Goal: Task Accomplishment & Management: Use online tool/utility

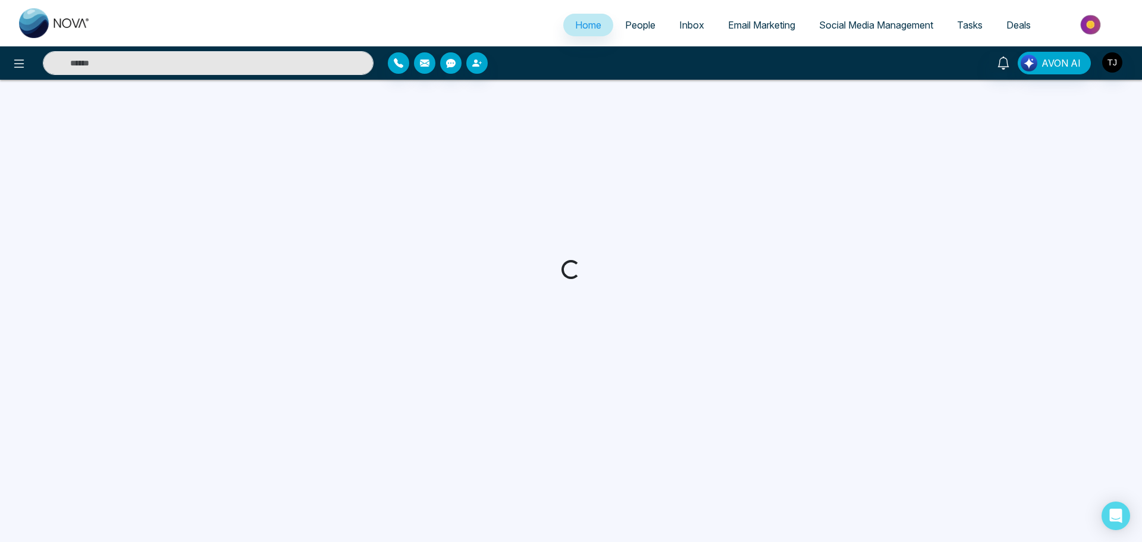
select select "*"
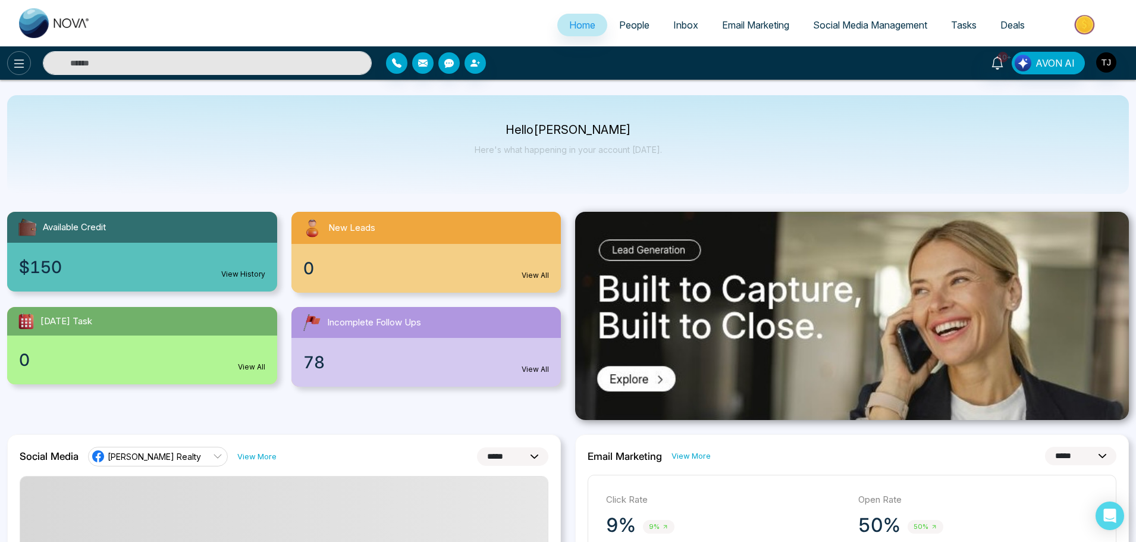
click at [10, 62] on button at bounding box center [19, 63] width 24 height 24
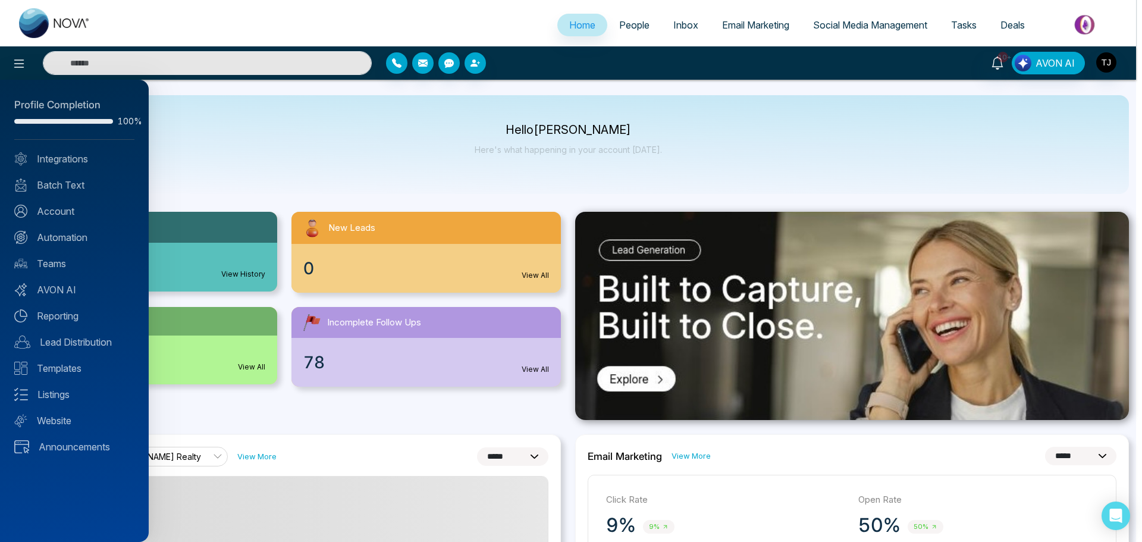
click at [259, 163] on div at bounding box center [571, 271] width 1142 height 542
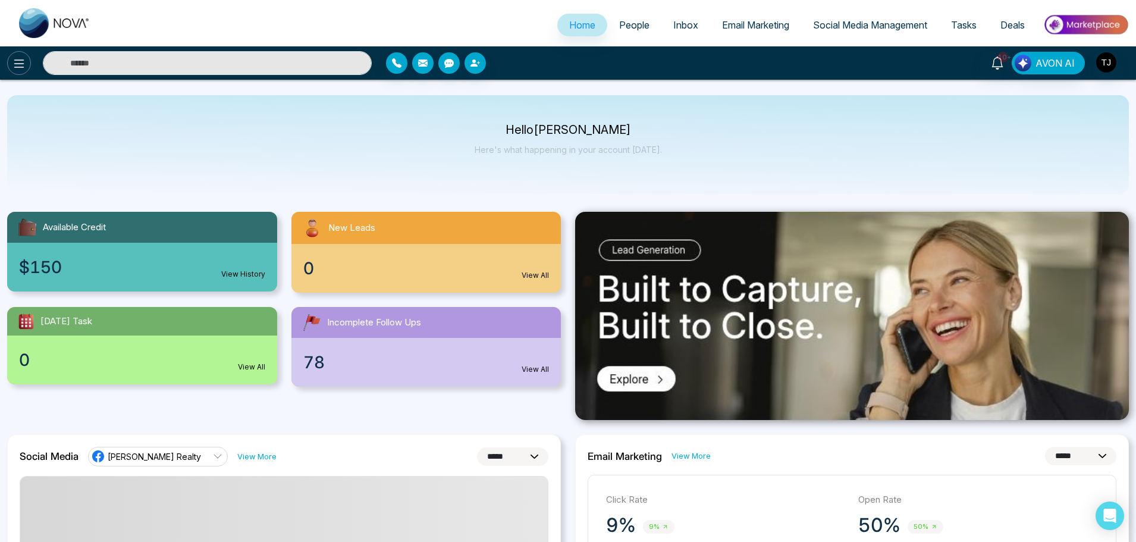
click at [17, 68] on icon at bounding box center [19, 64] width 14 height 14
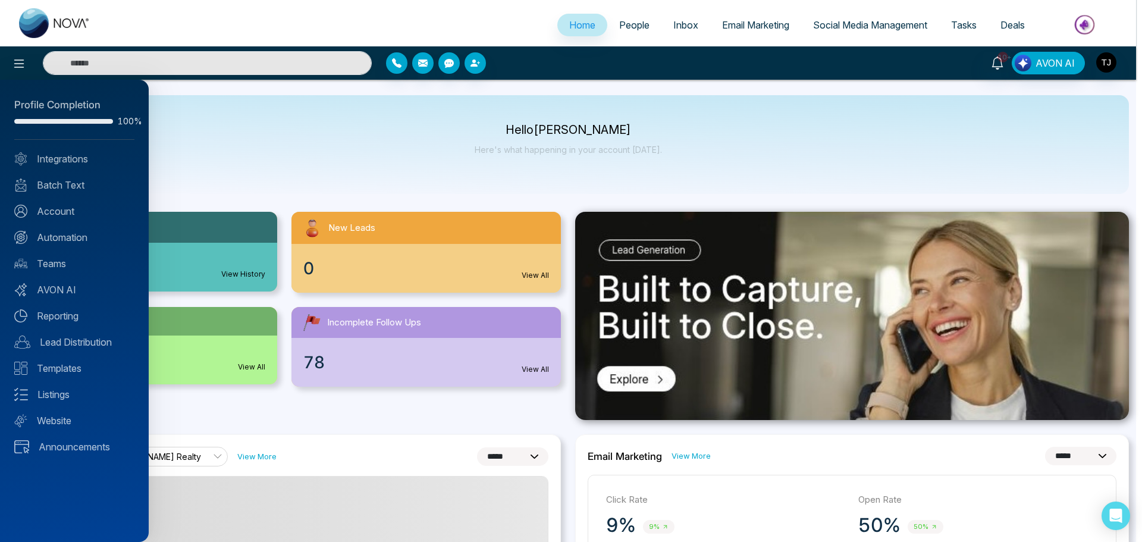
click at [1007, 30] on div at bounding box center [571, 271] width 1142 height 542
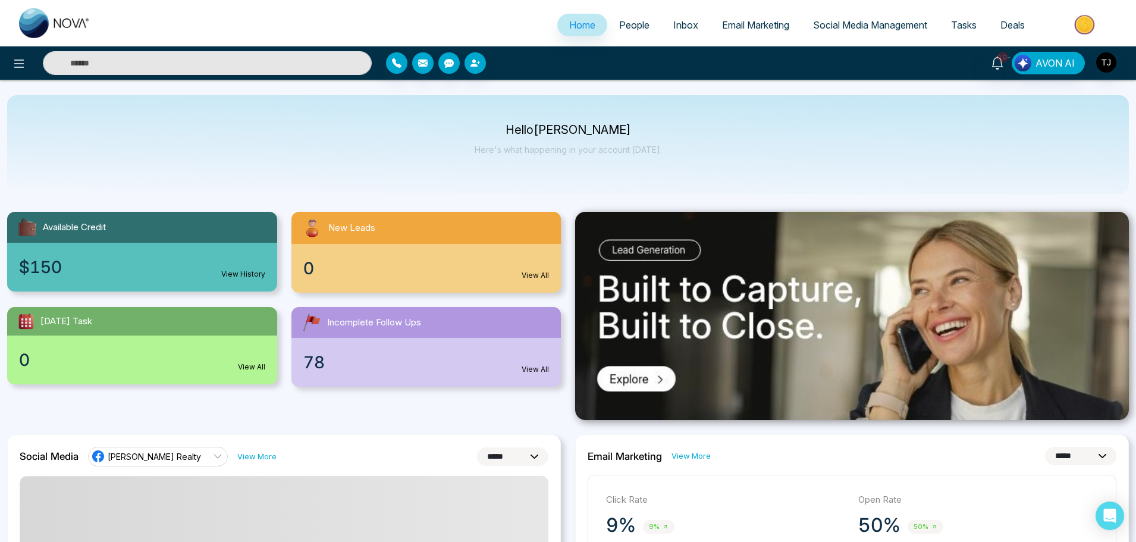
click at [1006, 26] on span "Deals" at bounding box center [1012, 25] width 24 height 12
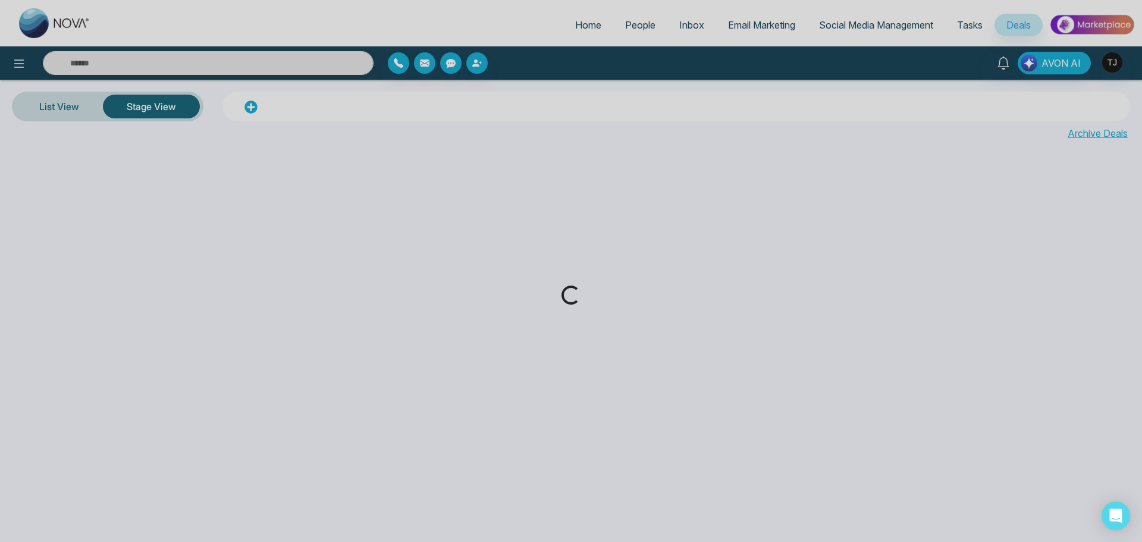
click at [743, 24] on div "Loading..." at bounding box center [571, 271] width 1142 height 542
click at [757, 30] on div "Loading..." at bounding box center [571, 271] width 1142 height 542
click at [67, 121] on div "Loading..." at bounding box center [571, 271] width 1142 height 542
click at [67, 118] on div "Loading..." at bounding box center [571, 271] width 1142 height 542
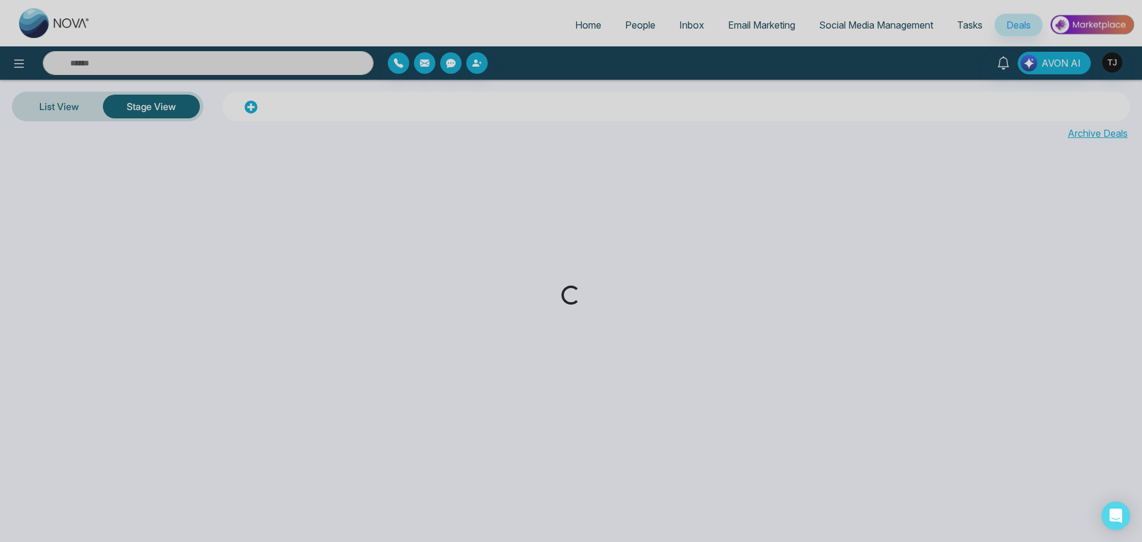
click at [67, 97] on div "Loading..." at bounding box center [571, 271] width 1142 height 542
click at [67, 119] on div "Loading..." at bounding box center [571, 271] width 1142 height 542
click at [751, 30] on div "Loading..." at bounding box center [571, 271] width 1142 height 542
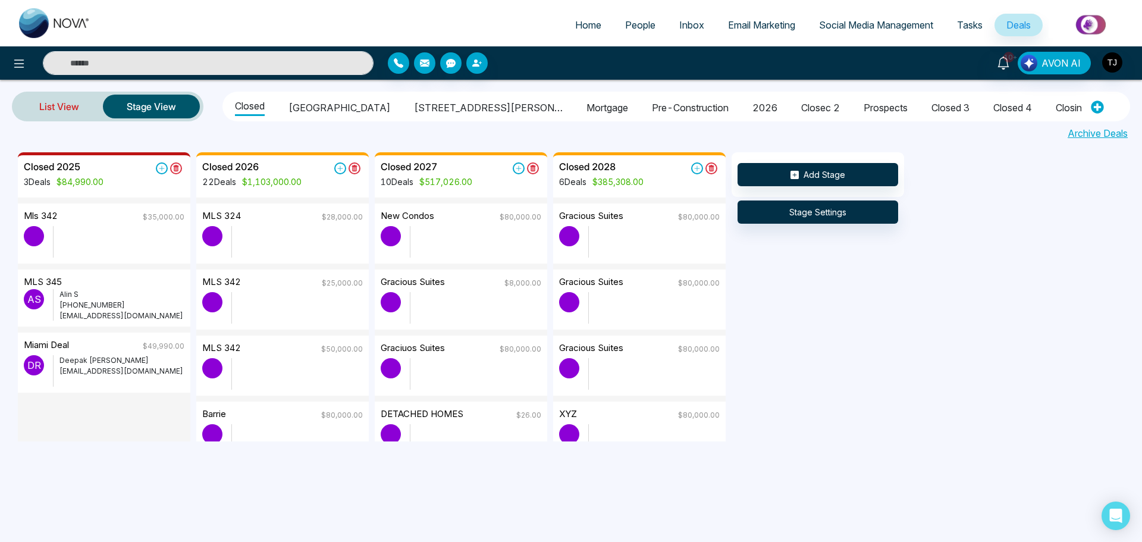
click at [52, 117] on link "List View" at bounding box center [58, 106] width 87 height 29
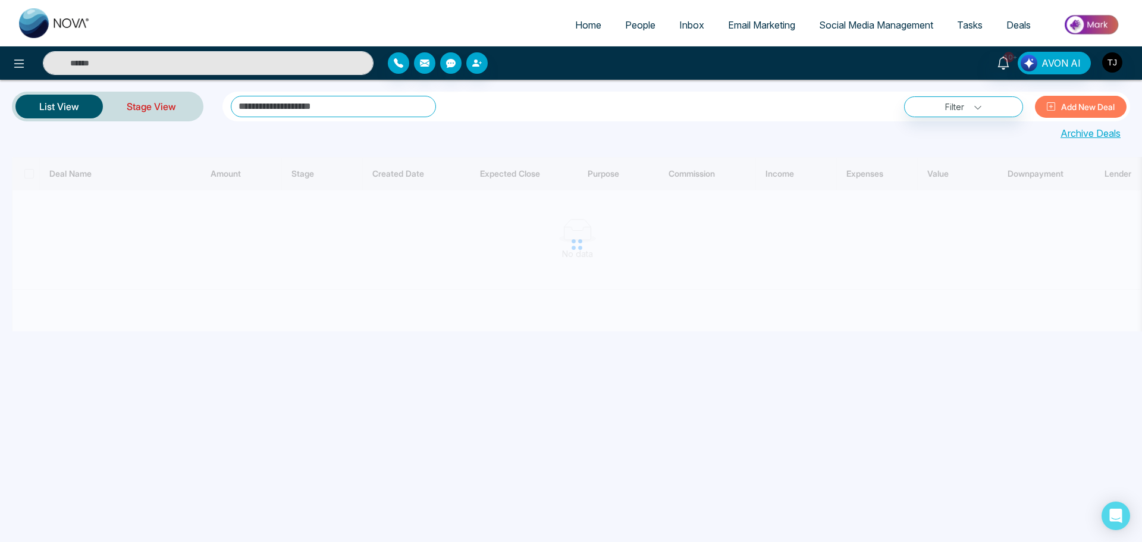
click at [156, 114] on link "Stage View" at bounding box center [151, 106] width 97 height 29
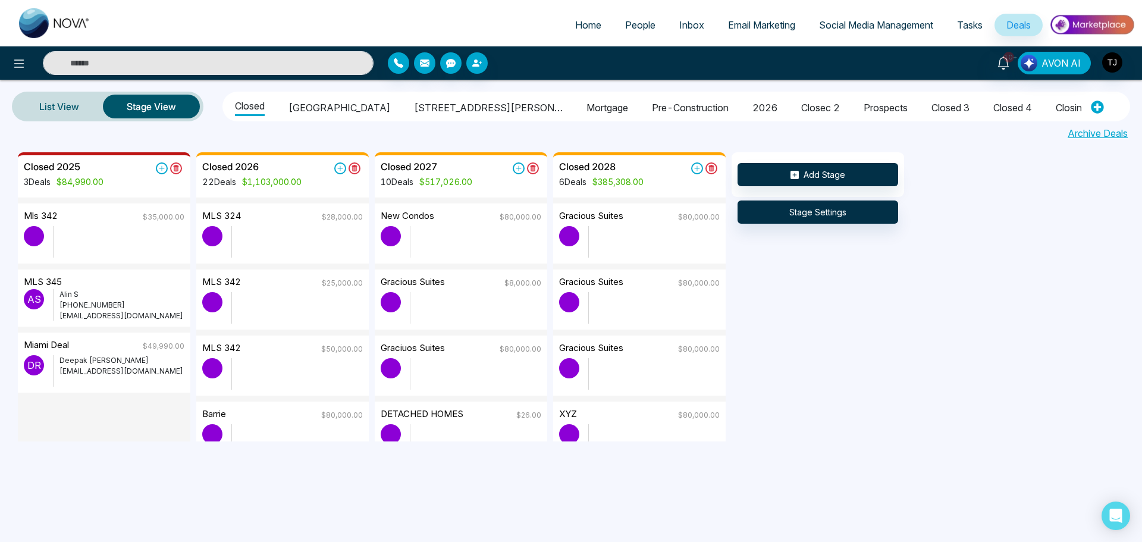
click at [752, 27] on span "Email Marketing" at bounding box center [761, 25] width 67 height 12
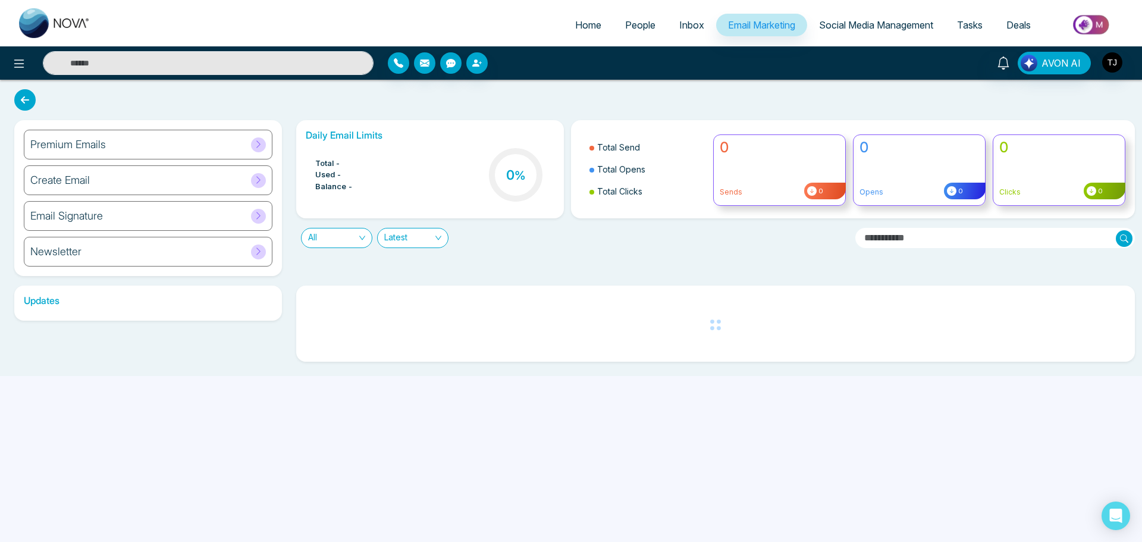
click at [241, 145] on div "Premium Emails" at bounding box center [148, 145] width 249 height 30
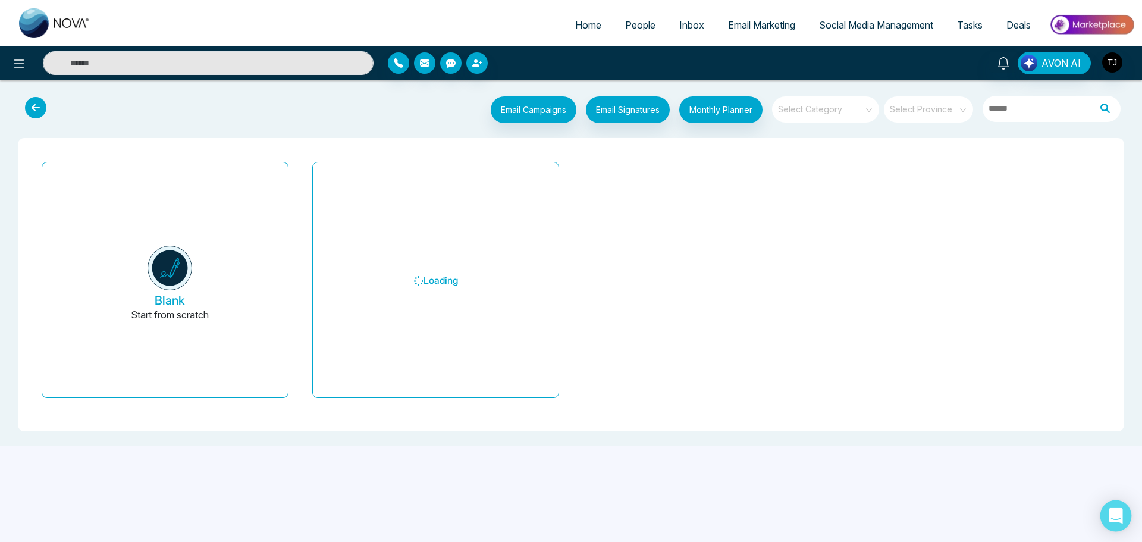
click at [1112, 510] on icon "Open Intercom Messenger" at bounding box center [1116, 515] width 14 height 15
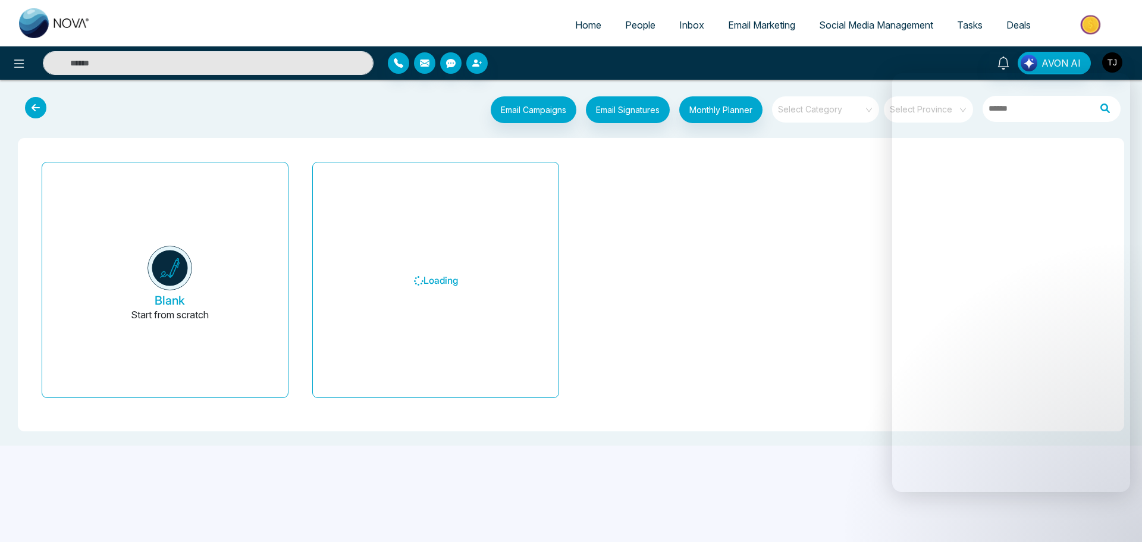
click at [713, 413] on div "Blank Start from scratch Loading" at bounding box center [570, 285] width 1087 height 274
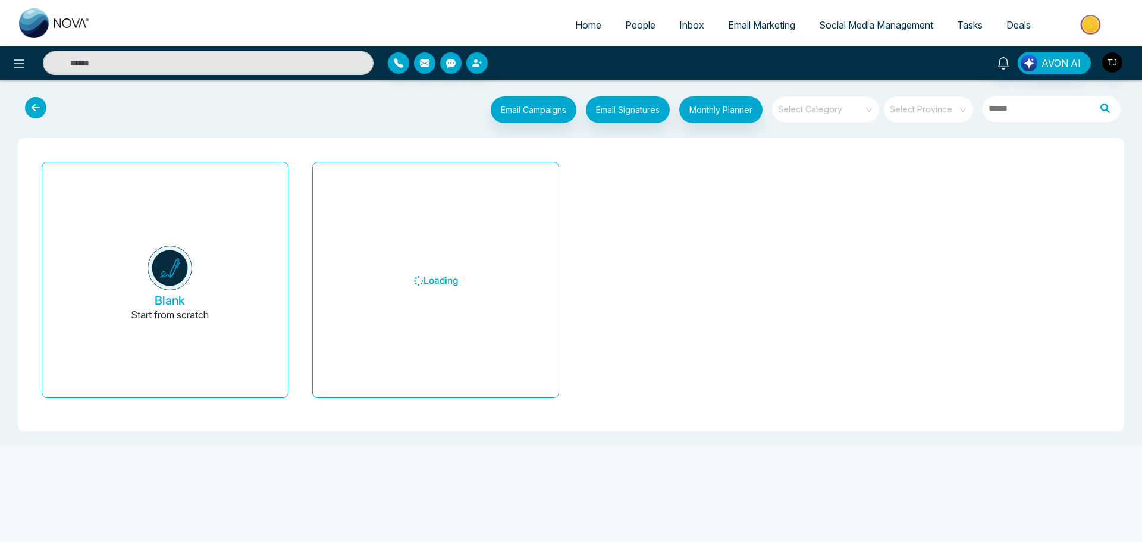
click at [472, 464] on div "Home People Inbox Email Marketing Social Media Management Tasks Deals AVON AI E…" at bounding box center [571, 271] width 1142 height 542
